Goal: Task Accomplishment & Management: Use online tool/utility

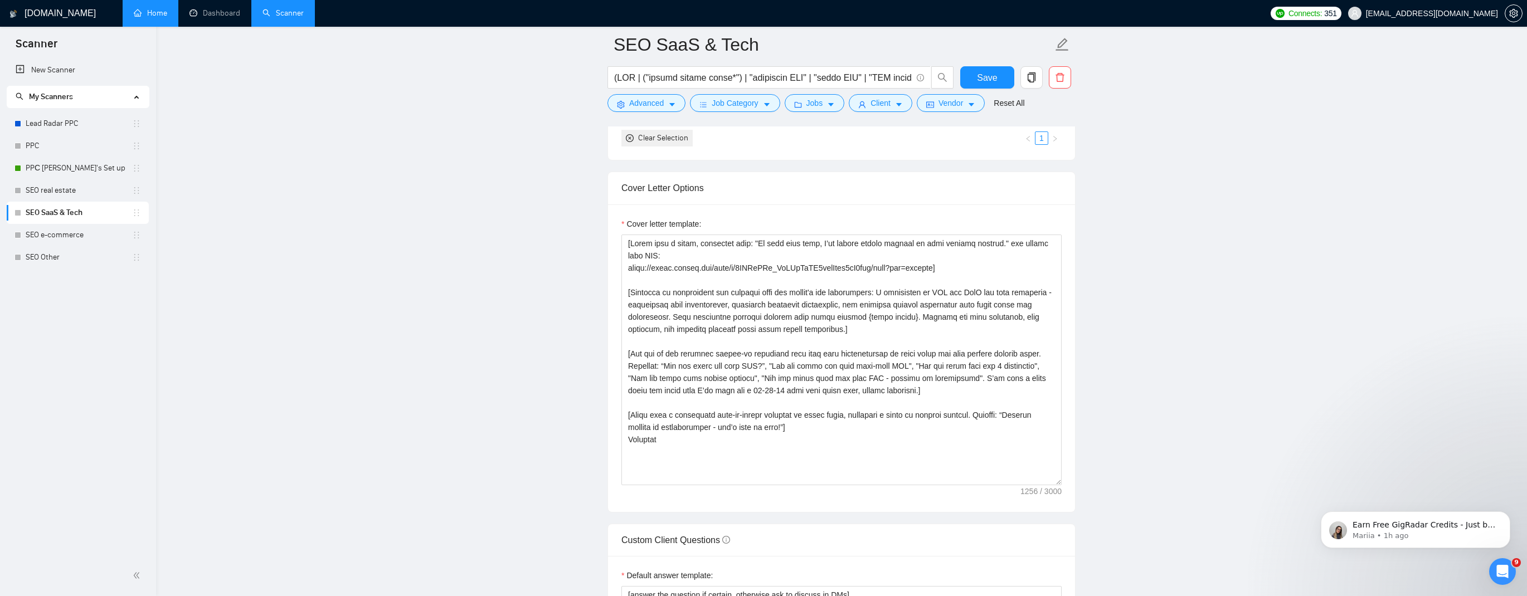
click at [136, 17] on link "Home" at bounding box center [150, 12] width 33 height 9
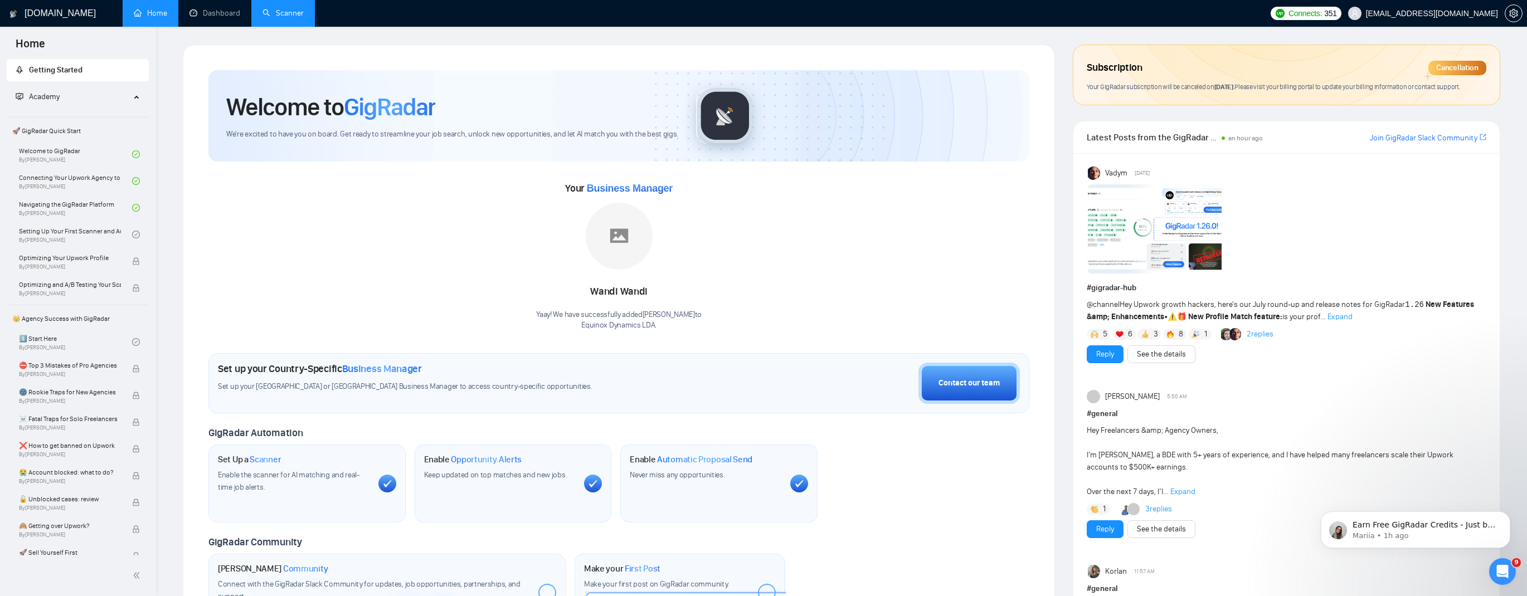
click at [270, 9] on link "Scanner" at bounding box center [283, 12] width 41 height 9
